Goal: Task Accomplishment & Management: Manage account settings

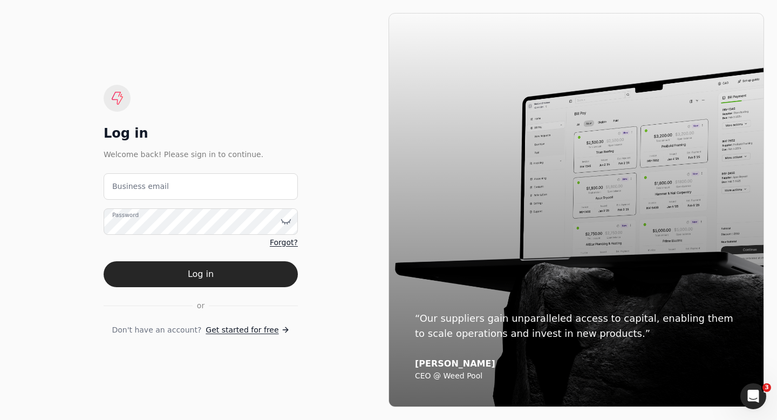
click at [140, 188] on label "Business email" at bounding box center [140, 186] width 57 height 11
click at [140, 188] on email "Business email" at bounding box center [201, 186] width 194 height 26
type email "[EMAIL_ADDRESS][DOMAIN_NAME]"
click at [283, 222] on icon at bounding box center [286, 221] width 11 height 11
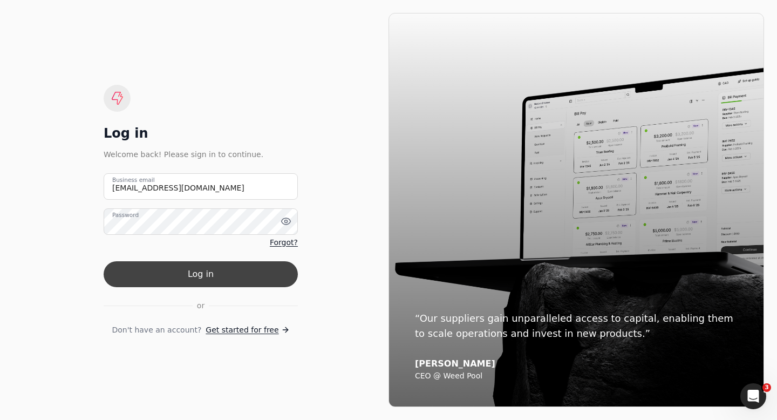
click at [140, 272] on button "Log in" at bounding box center [201, 274] width 194 height 26
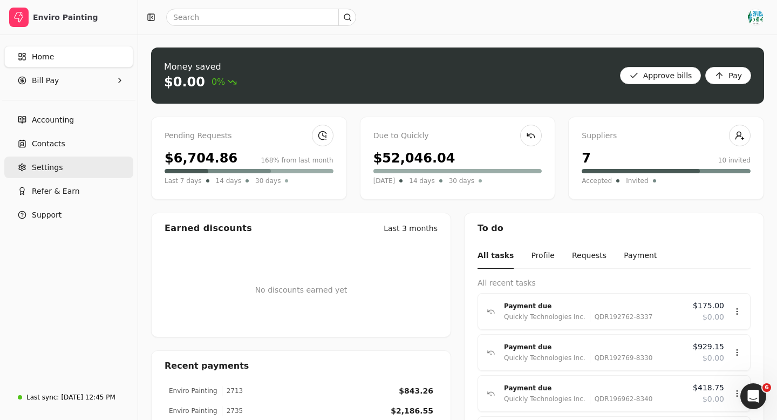
click at [55, 172] on span "Settings" at bounding box center [47, 167] width 31 height 11
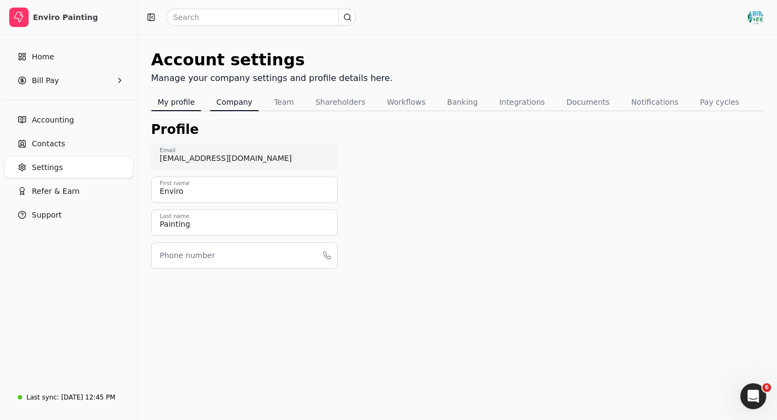
click at [228, 101] on button "Company" at bounding box center [234, 101] width 49 height 17
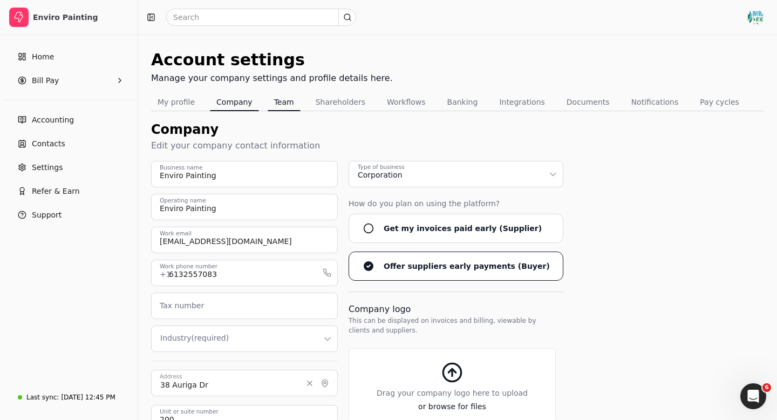
click at [282, 103] on button "Team" at bounding box center [284, 101] width 33 height 17
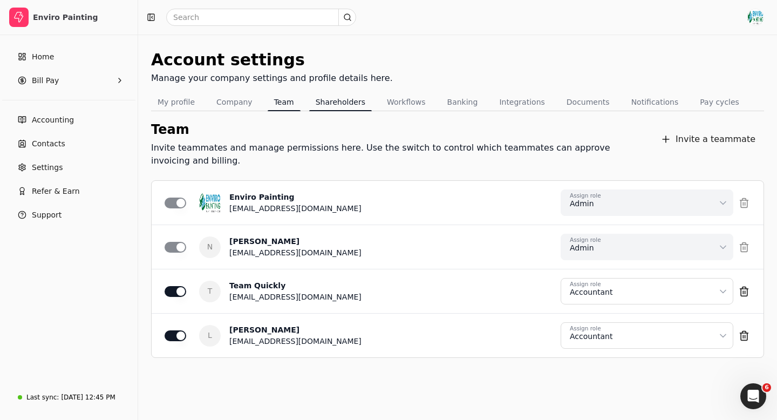
click at [330, 103] on button "Shareholders" at bounding box center [340, 101] width 63 height 17
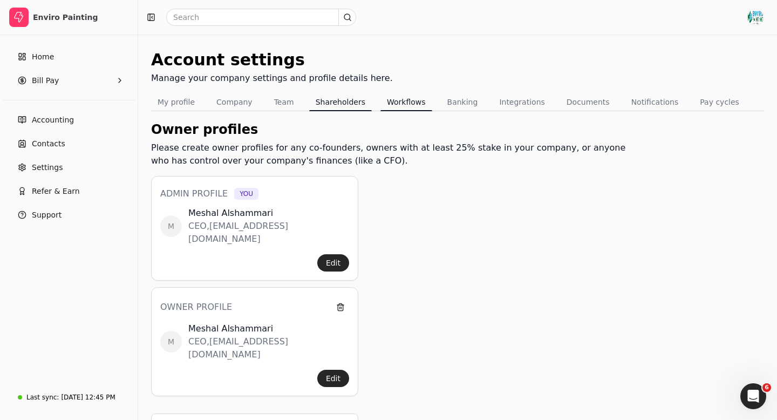
click at [397, 104] on button "Workflows" at bounding box center [407, 101] width 52 height 17
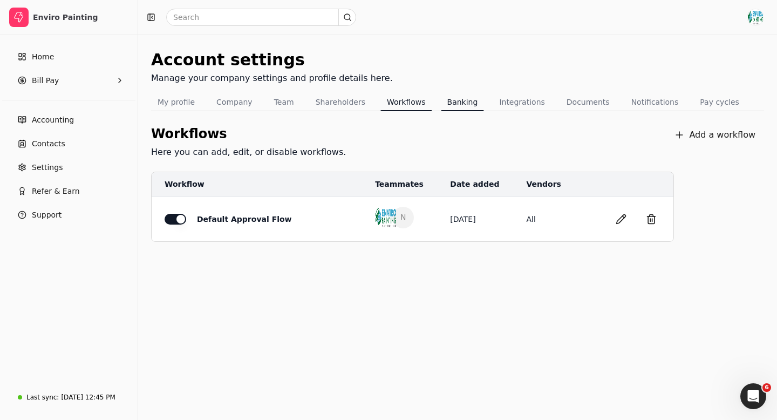
click at [451, 106] on button "Banking" at bounding box center [463, 101] width 44 height 17
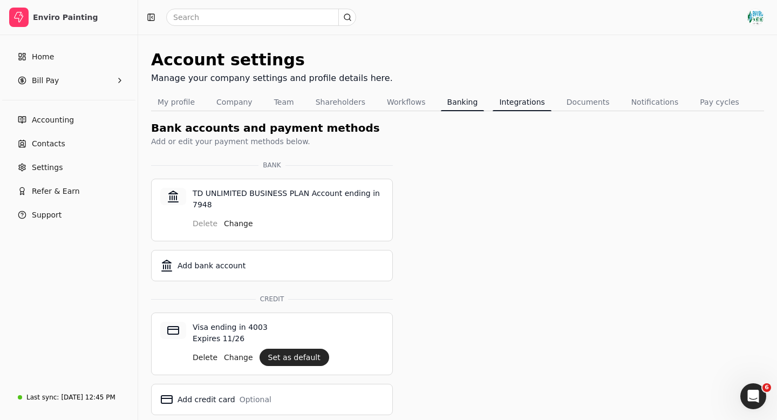
click at [504, 102] on button "Integrations" at bounding box center [522, 101] width 58 height 17
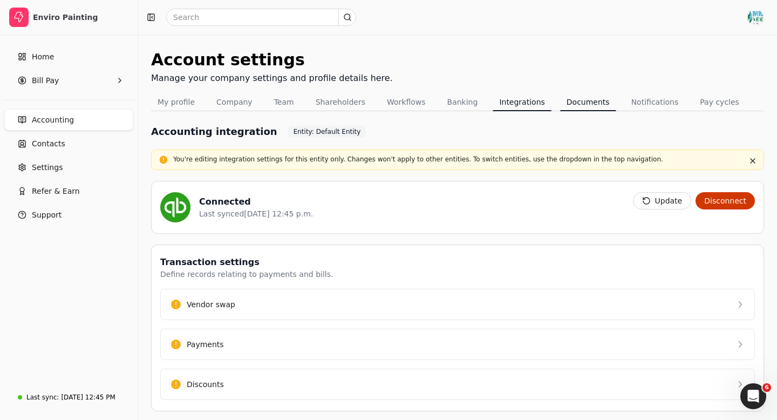
click at [567, 104] on button "Documents" at bounding box center [588, 101] width 56 height 17
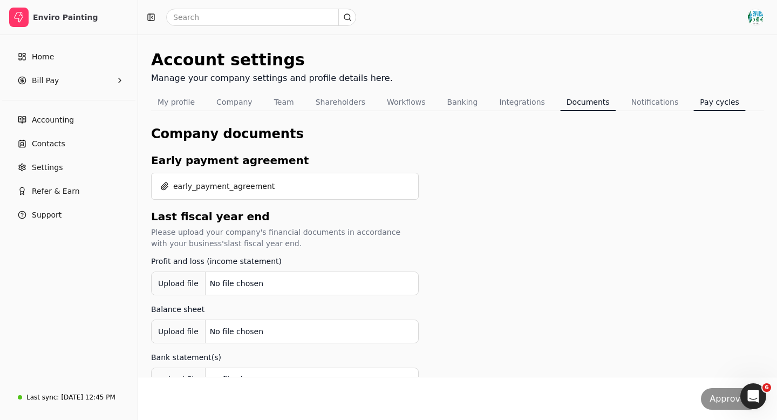
click at [694, 106] on button "Pay cycles" at bounding box center [720, 101] width 52 height 17
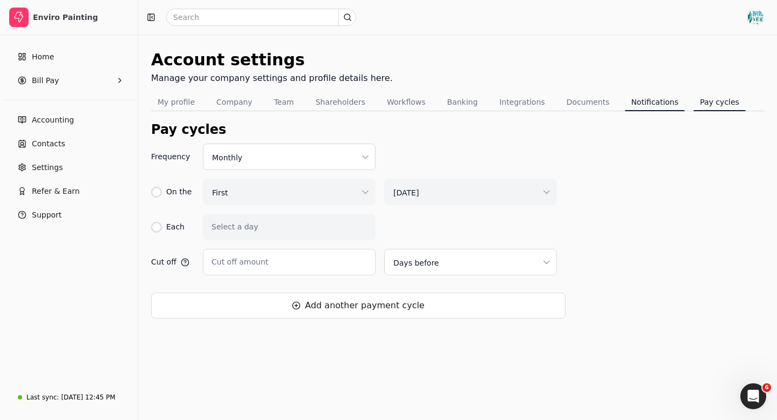
click at [634, 103] on button "Notifications" at bounding box center [655, 101] width 60 height 17
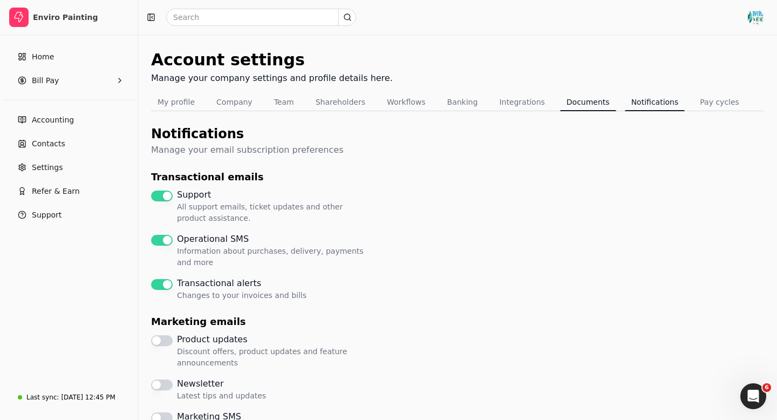
click at [573, 101] on button "Documents" at bounding box center [588, 101] width 56 height 17
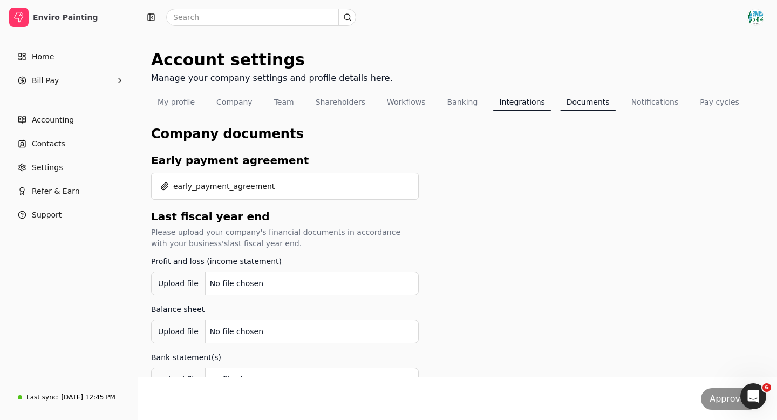
click at [503, 104] on button "Integrations" at bounding box center [522, 101] width 58 height 17
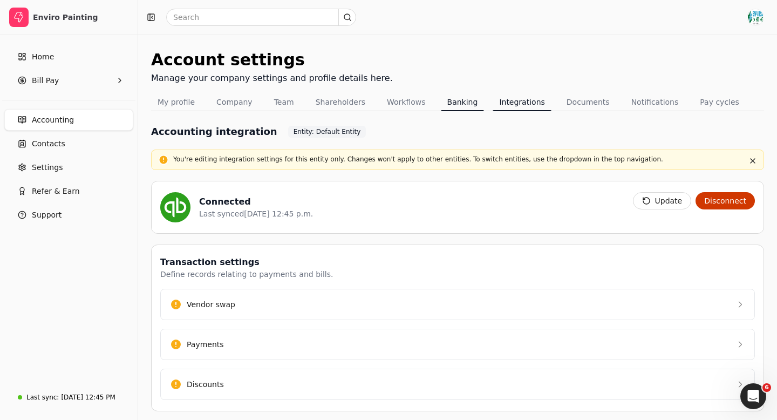
click at [446, 103] on button "Banking" at bounding box center [463, 101] width 44 height 17
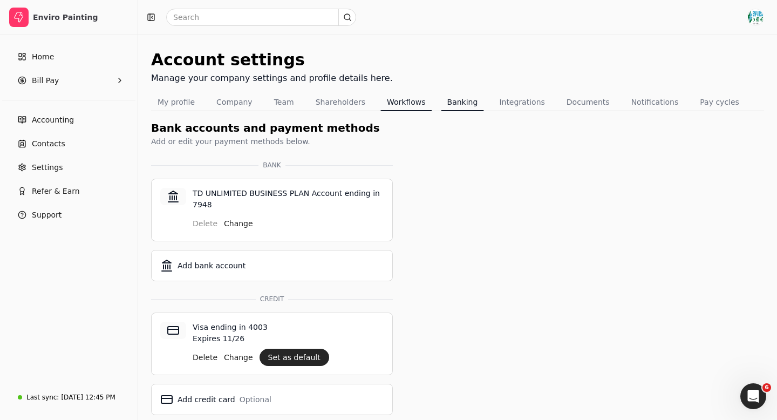
click at [396, 107] on button "Workflows" at bounding box center [407, 101] width 52 height 17
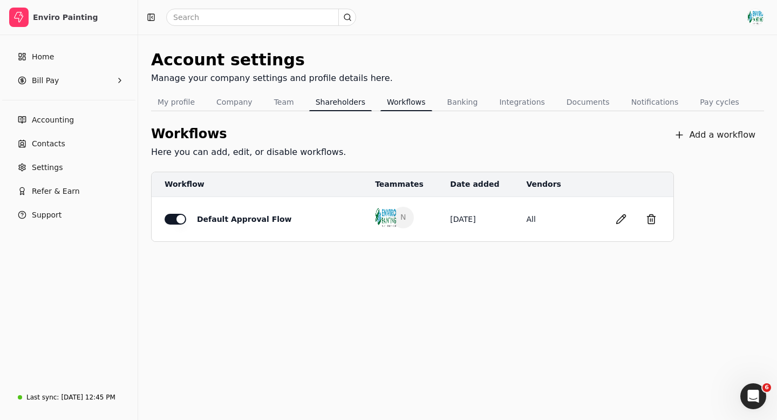
click at [336, 100] on button "Shareholders" at bounding box center [340, 101] width 63 height 17
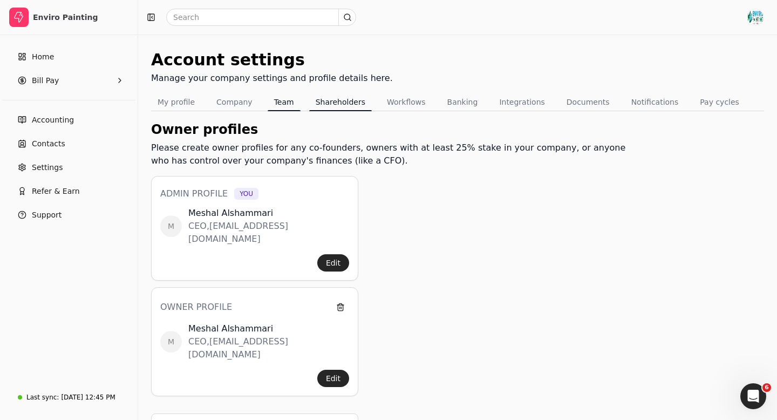
click at [273, 104] on button "Team" at bounding box center [284, 101] width 33 height 17
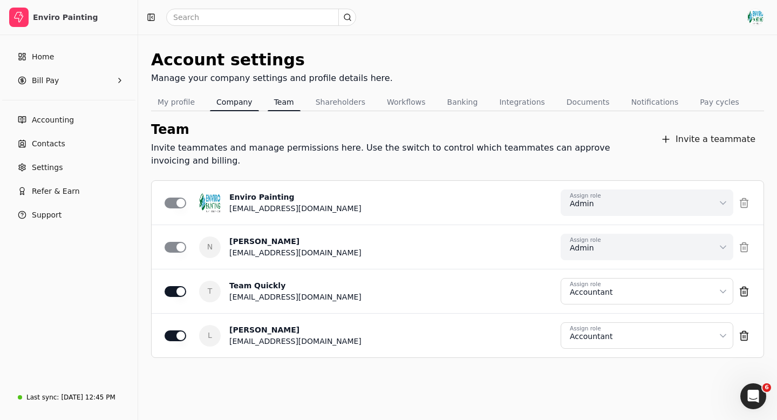
click at [233, 101] on button "Company" at bounding box center [234, 101] width 49 height 17
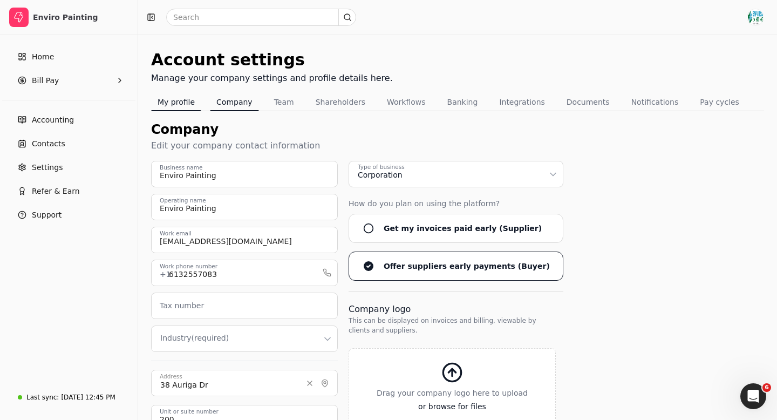
click at [177, 101] on button "My profile" at bounding box center [176, 101] width 50 height 17
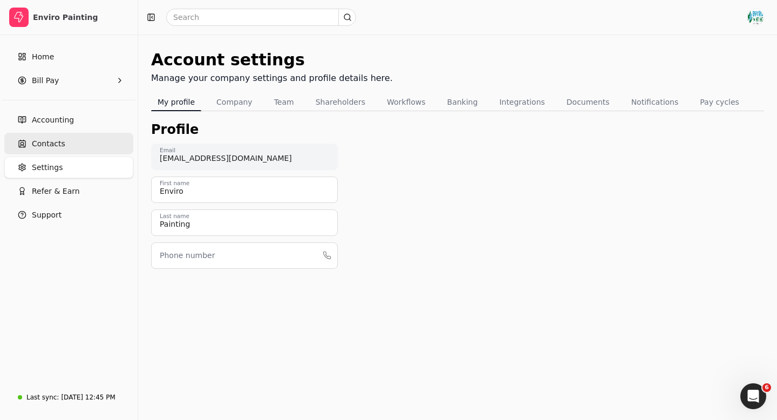
click at [53, 146] on span "Contacts" at bounding box center [48, 143] width 33 height 11
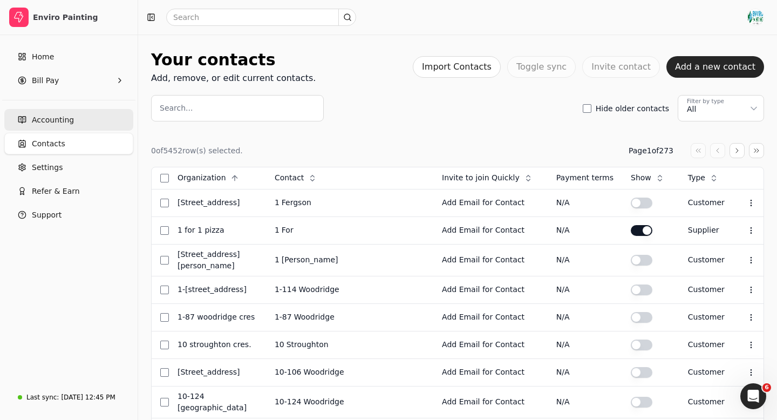
click at [80, 122] on link "Accounting" at bounding box center [68, 120] width 129 height 22
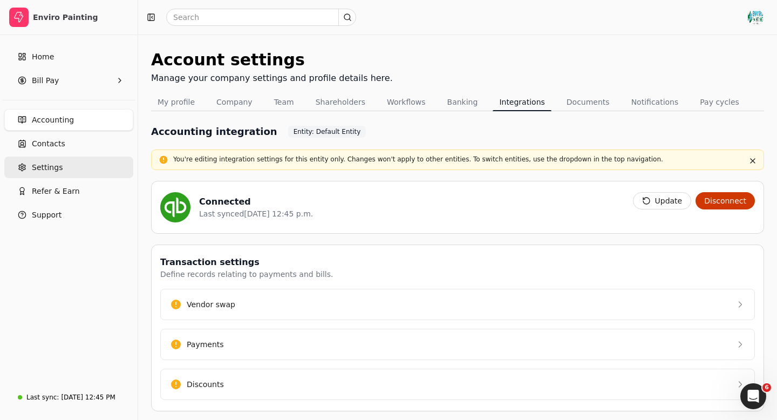
click at [74, 170] on link "Settings" at bounding box center [68, 168] width 129 height 22
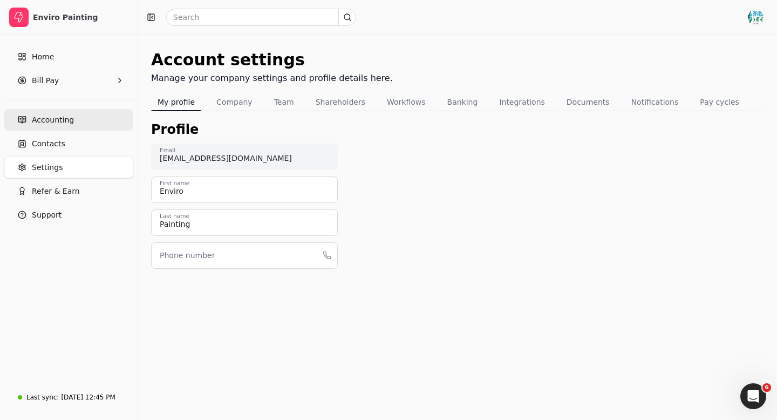
click at [66, 114] on span "Accounting" at bounding box center [53, 119] width 42 height 11
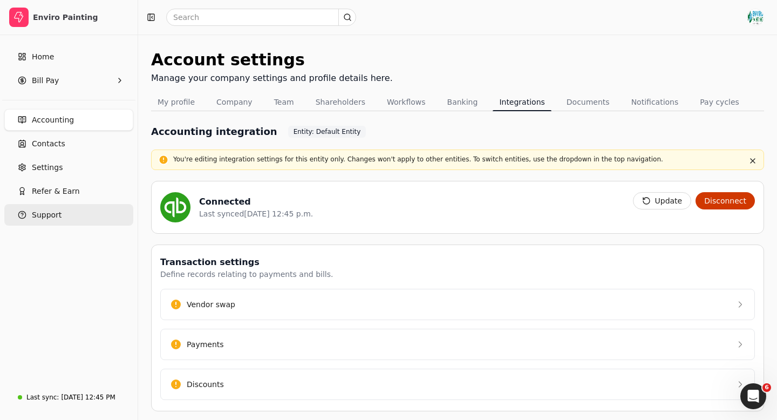
click at [50, 214] on span "Support" at bounding box center [47, 214] width 30 height 11
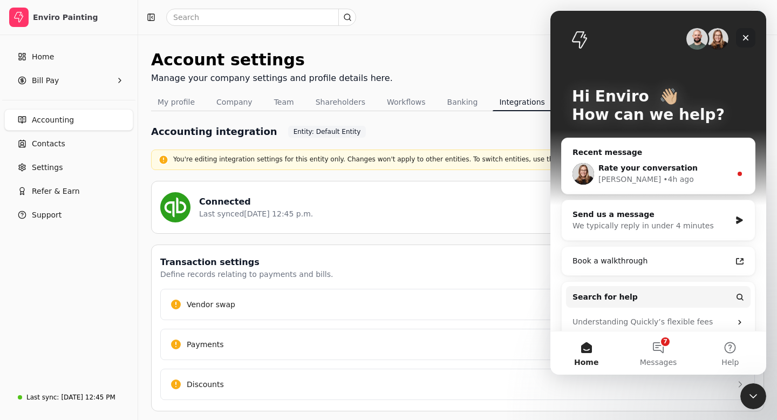
click at [747, 38] on icon "Close" at bounding box center [746, 38] width 6 height 6
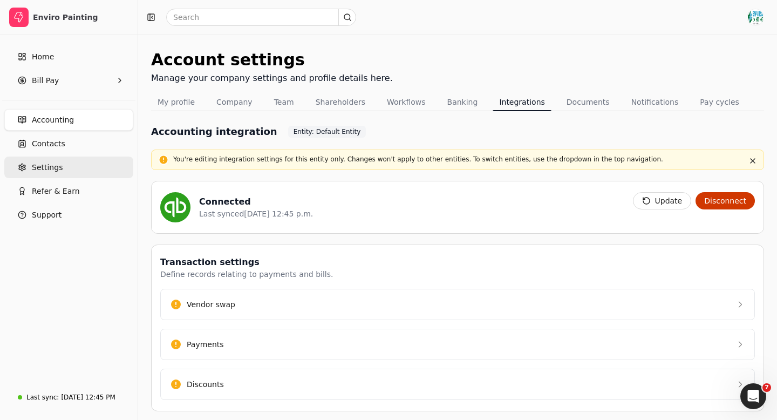
click at [55, 162] on span "Settings" at bounding box center [47, 167] width 31 height 11
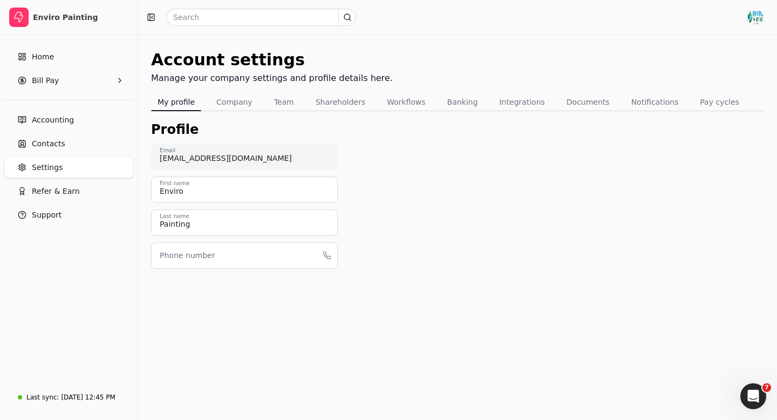
click at [222, 113] on div "Account settings Manage your company settings and profile details here. My prof…" at bounding box center [457, 167] width 613 height 239
click at [233, 101] on button "Company" at bounding box center [234, 101] width 49 height 17
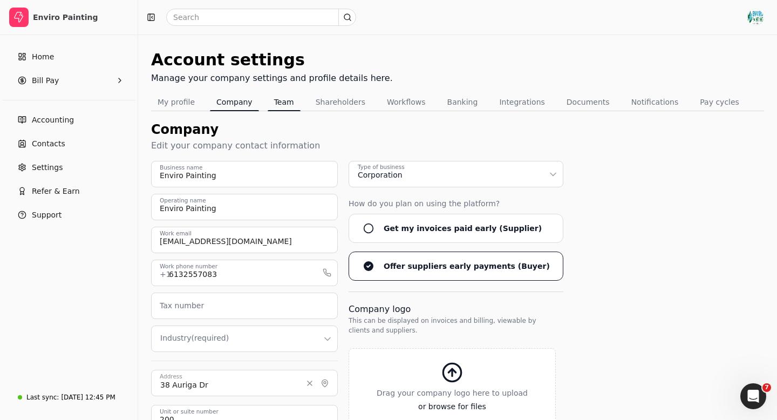
click at [281, 99] on button "Team" at bounding box center [284, 101] width 33 height 17
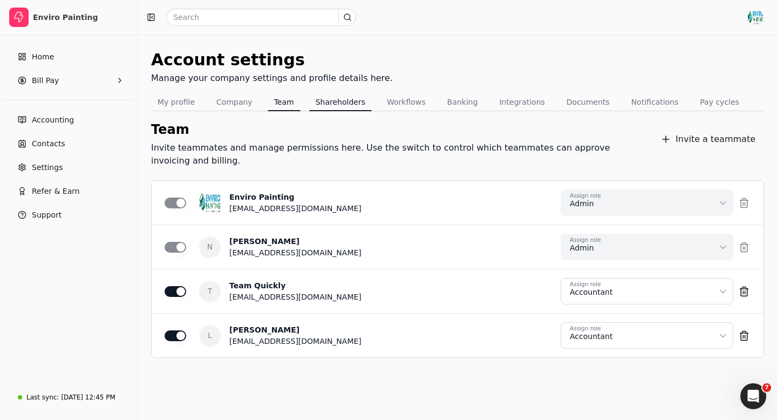
click at [342, 101] on button "Shareholders" at bounding box center [340, 101] width 63 height 17
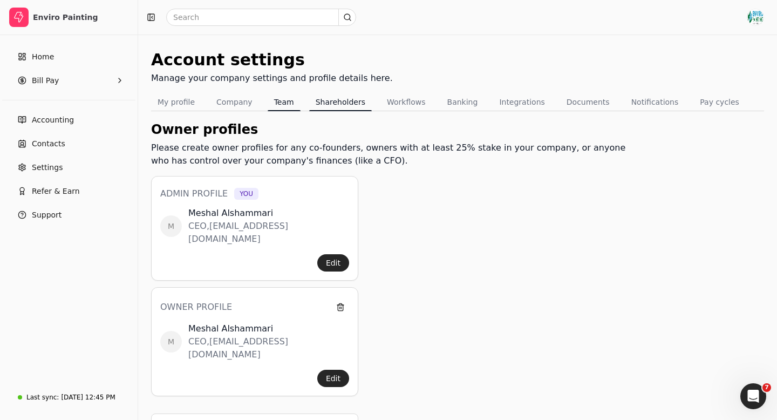
click at [279, 103] on button "Team" at bounding box center [284, 101] width 33 height 17
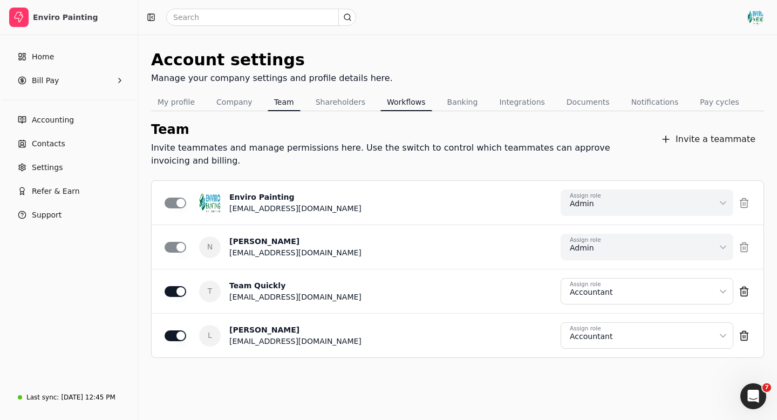
click at [395, 104] on button "Workflows" at bounding box center [407, 101] width 52 height 17
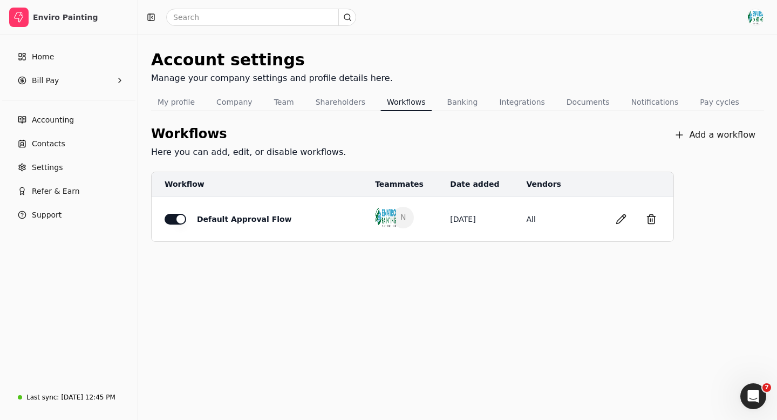
click at [170, 219] on button "button" at bounding box center [176, 219] width 22 height 11
click at [178, 220] on button "button" at bounding box center [176, 219] width 22 height 11
click at [281, 314] on div "Account settings Manage your company settings and profile details here. My prof…" at bounding box center [457, 227] width 639 height 385
click at [464, 99] on button "Banking" at bounding box center [463, 101] width 44 height 17
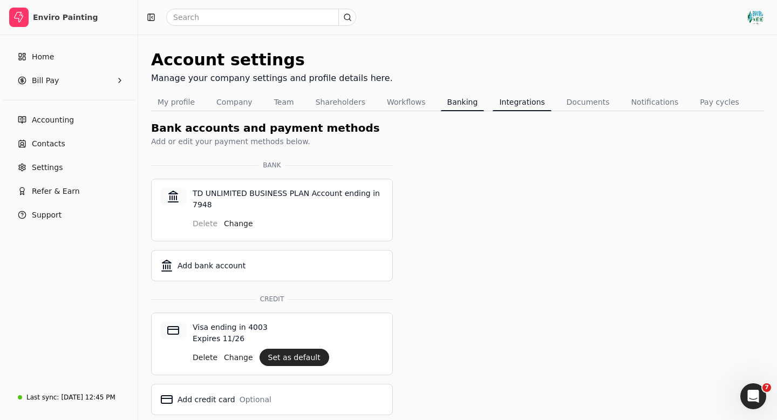
click at [510, 107] on button "Integrations" at bounding box center [522, 101] width 58 height 17
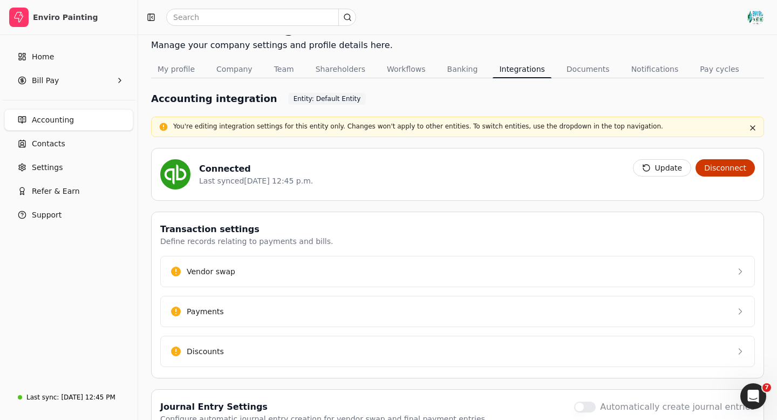
scroll to position [94, 0]
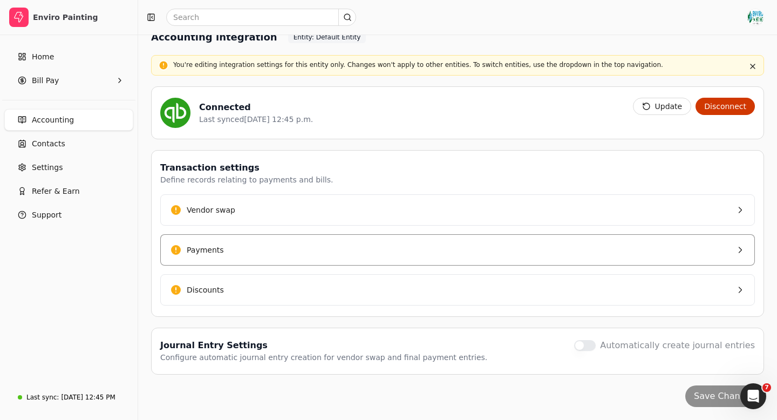
click at [743, 249] on icon "button" at bounding box center [740, 250] width 11 height 11
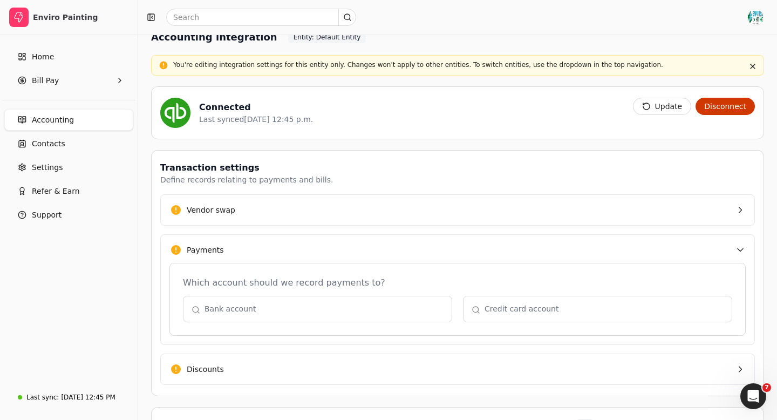
click at [743, 249] on icon "button" at bounding box center [740, 250] width 11 height 11
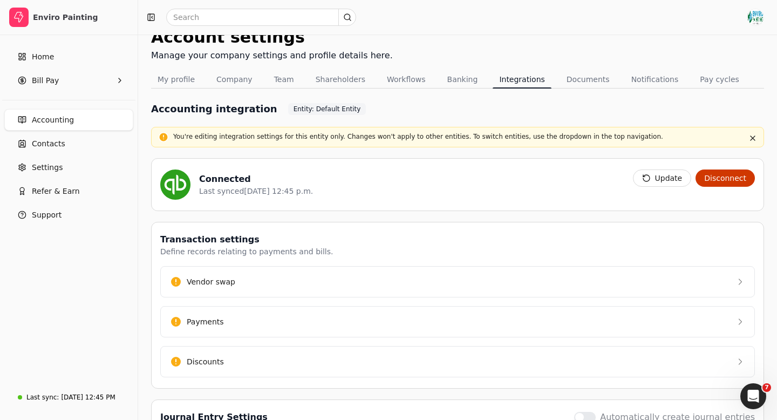
scroll to position [0, 0]
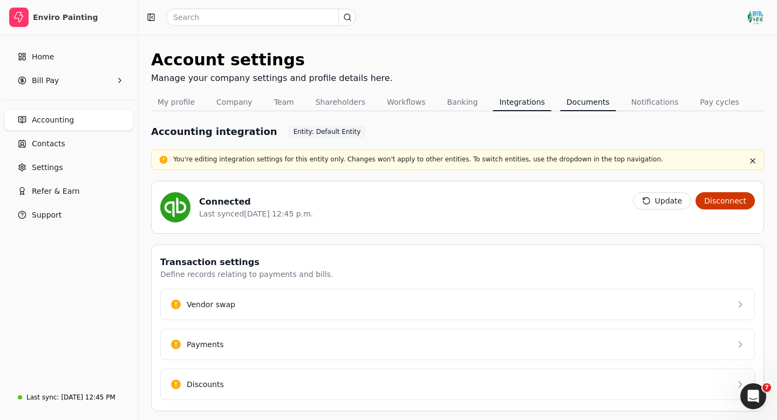
click at [571, 109] on button "Documents" at bounding box center [588, 101] width 56 height 17
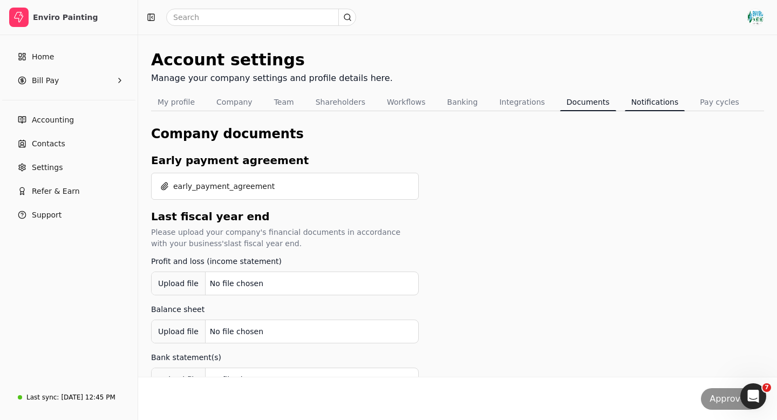
click at [639, 110] on div "Tabs" at bounding box center [655, 110] width 60 height 1
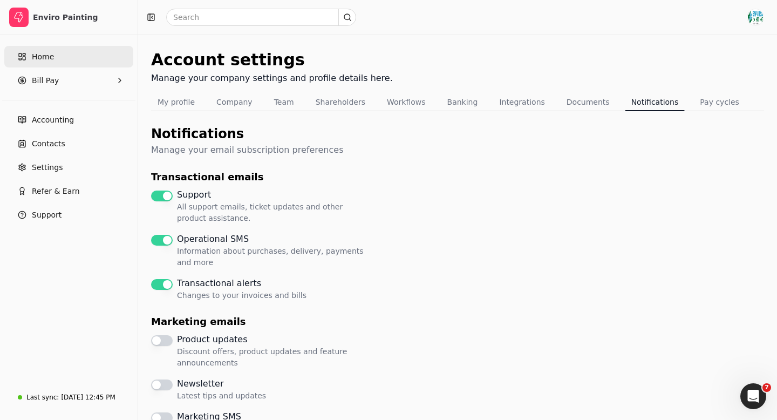
click at [47, 53] on span "Home" at bounding box center [43, 56] width 22 height 11
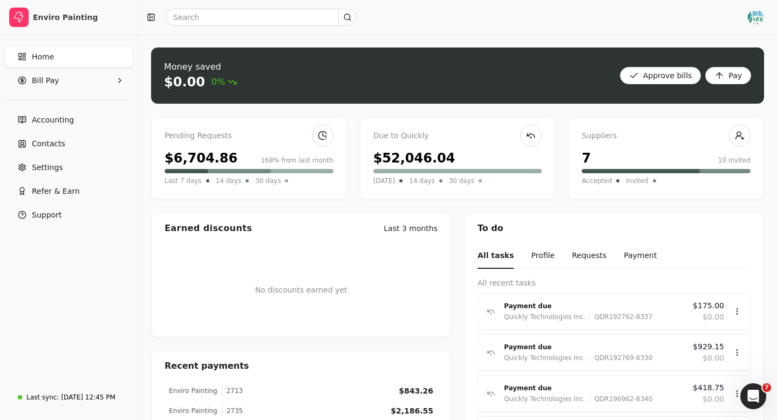
click at [754, 16] on img "button" at bounding box center [755, 17] width 17 height 17
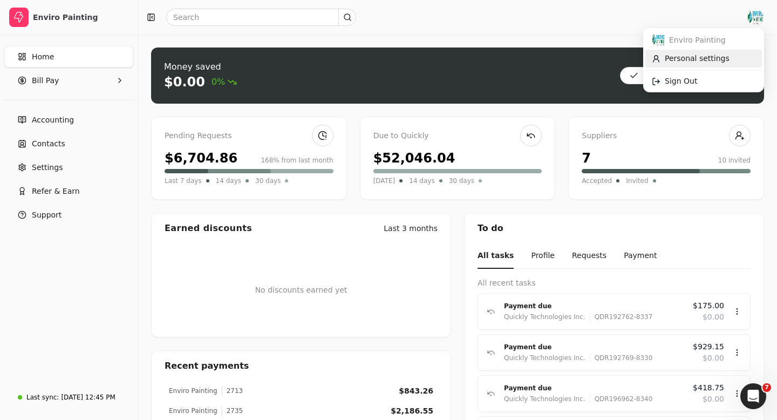
click at [709, 51] on link "Personal settings" at bounding box center [704, 59] width 117 height 18
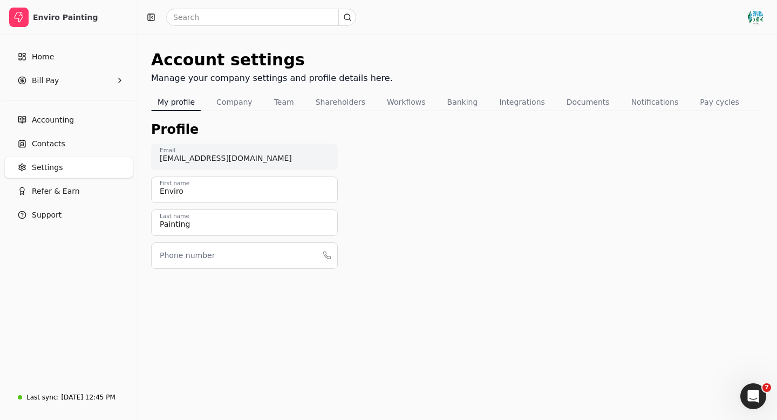
click at [756, 21] on img "button" at bounding box center [755, 17] width 17 height 17
click at [682, 86] on span "Sign Out" at bounding box center [681, 81] width 32 height 11
